Goal: Information Seeking & Learning: Learn about a topic

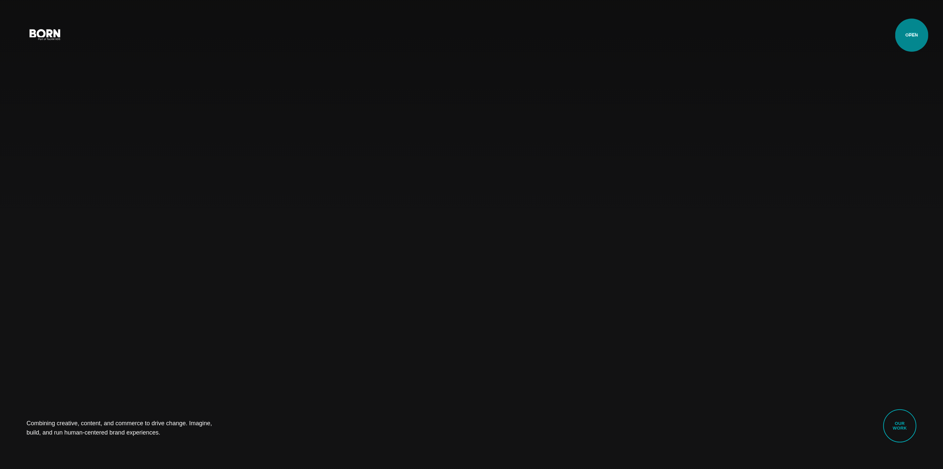
click at [912, 35] on button "Primary Menu" at bounding box center [913, 34] width 16 height 14
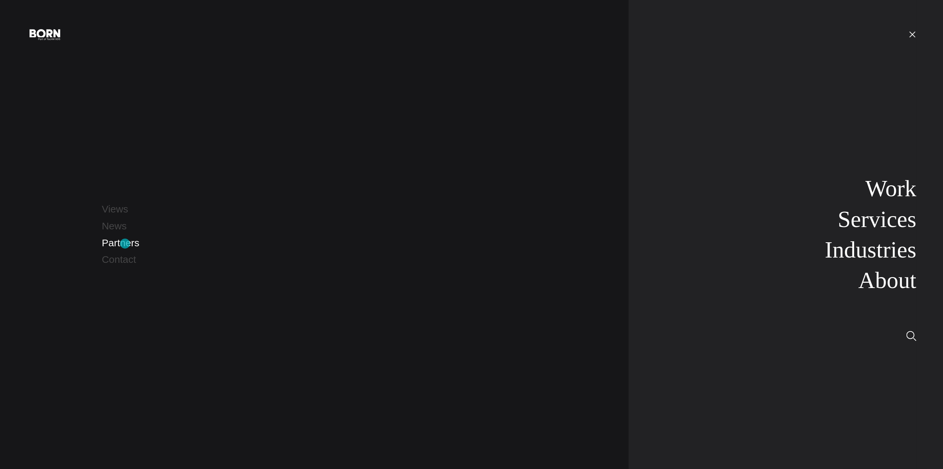
click at [125, 244] on link "Partners" at bounding box center [120, 242] width 37 height 11
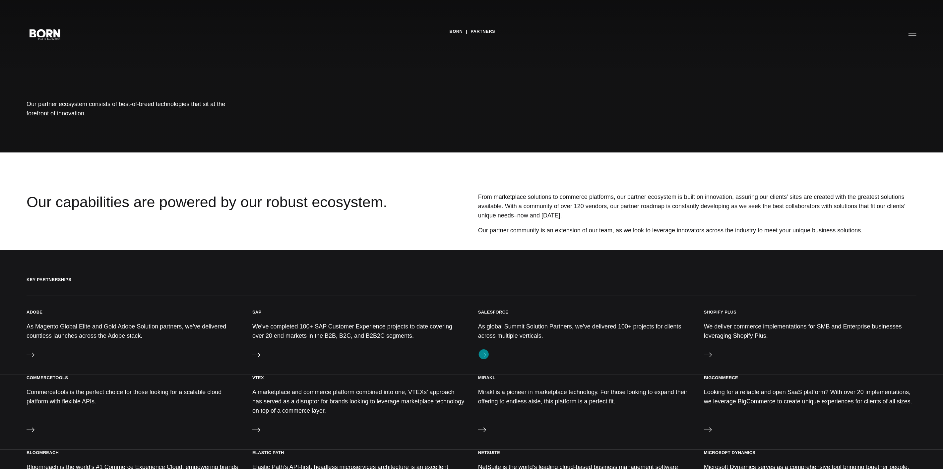
click at [484, 355] on icon at bounding box center [482, 355] width 8 height 8
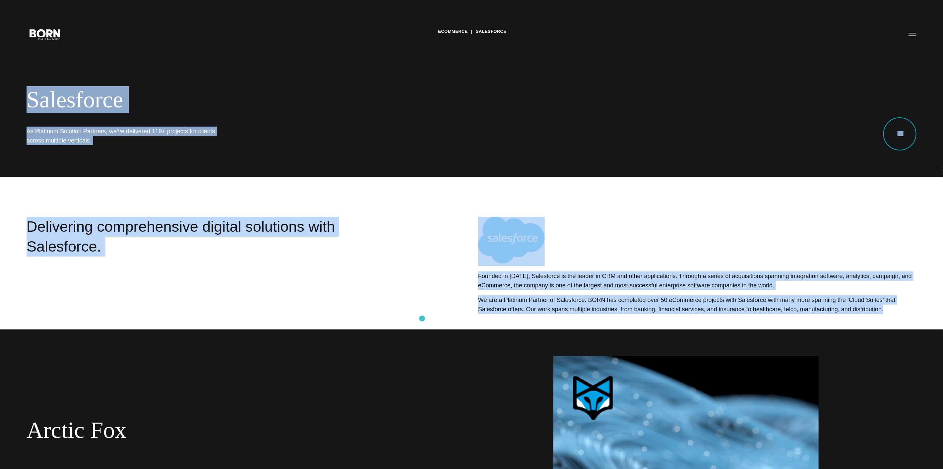
drag, startPoint x: 21, startPoint y: 100, endPoint x: 422, endPoint y: 319, distance: 457.5
click at [422, 319] on main "eCommerce Salesforce Salesforce As Platinum Solution Partners, we’ve delivered …" at bounding box center [471, 410] width 943 height 820
copy main "Salesforce As Platinum Solution Partners, we’ve delivered 119+ projects for cli…"
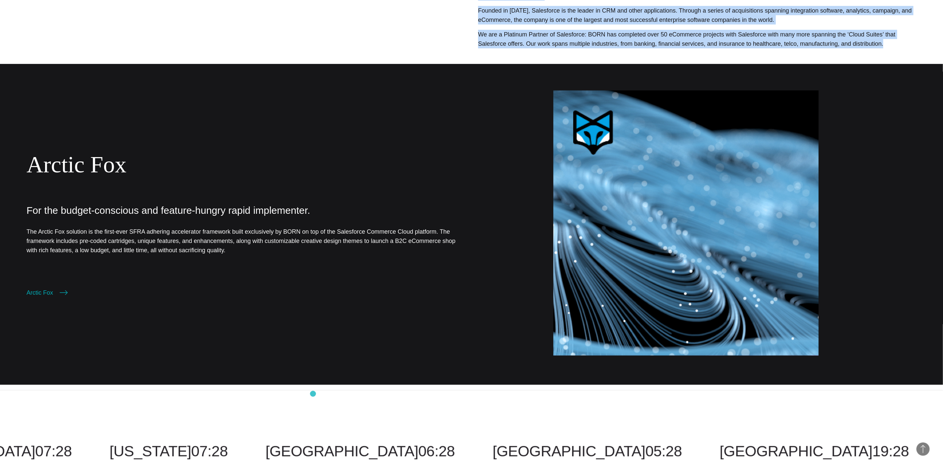
scroll to position [270, 0]
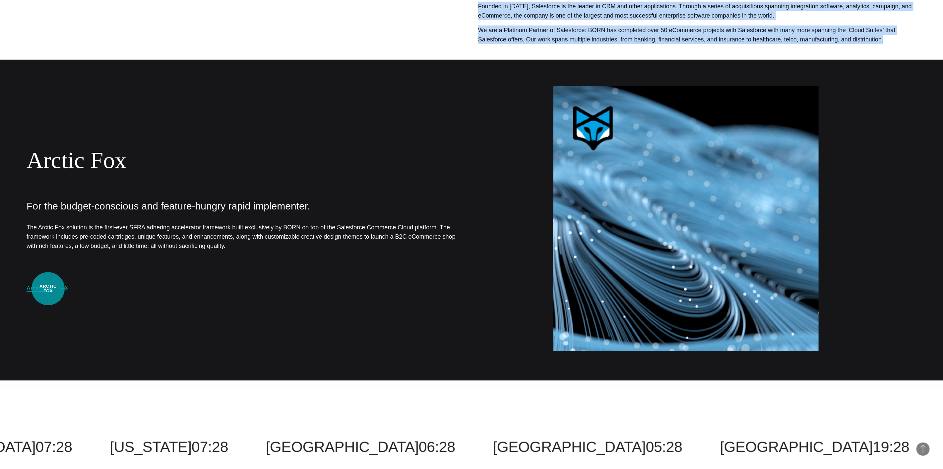
click at [48, 289] on link "Arctic Fox" at bounding box center [47, 288] width 41 height 9
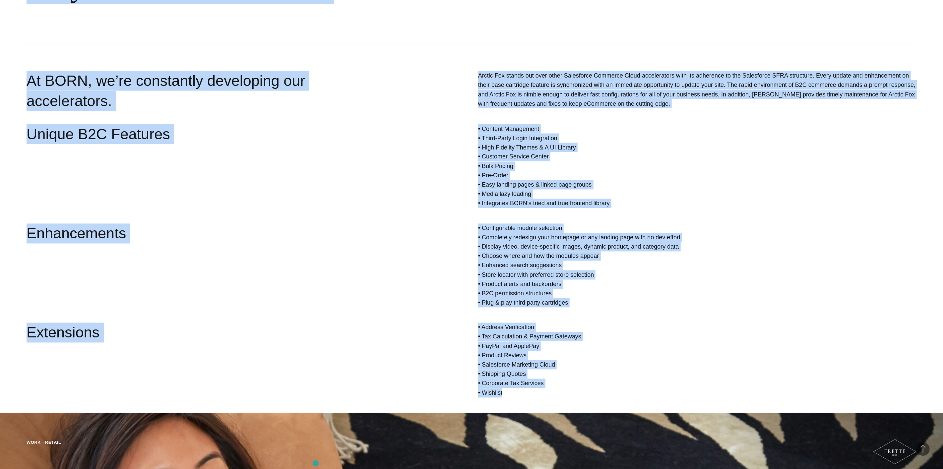
scroll to position [937, 0]
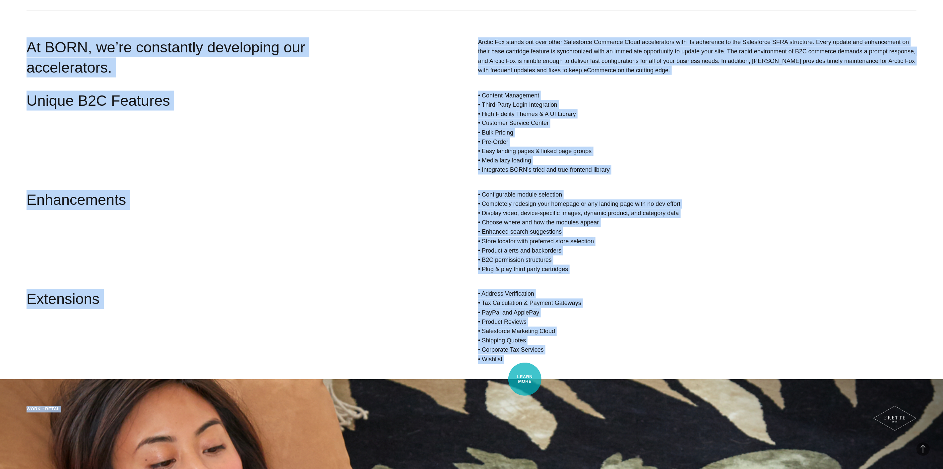
drag, startPoint x: 27, startPoint y: 139, endPoint x: 525, endPoint y: 379, distance: 553.7
click at [525, 379] on main "Salesforce Arctic Fox Arctic Fox BORN’s Salesforce Commerce Cloud Accelerator F…" at bounding box center [471, 139] width 943 height 2153
copy main "BORN’s Salesforce Commerce Cloud Accelerator For the budget-conscious and featu…"
